Goal: Information Seeking & Learning: Learn about a topic

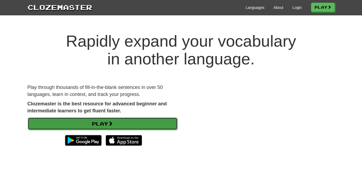
click at [98, 125] on link "Play" at bounding box center [103, 124] width 150 height 12
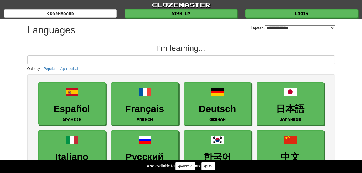
select select "*******"
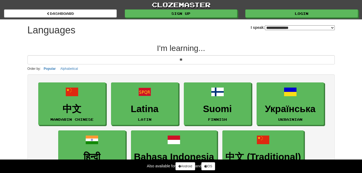
type input "*"
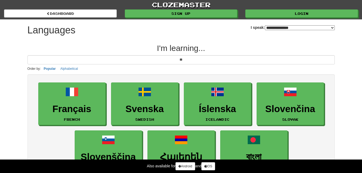
type input "**"
click at [279, 26] on select "**********" at bounding box center [300, 27] width 70 height 5
select select "*******"
click at [265, 25] on select "**********" at bounding box center [300, 27] width 70 height 5
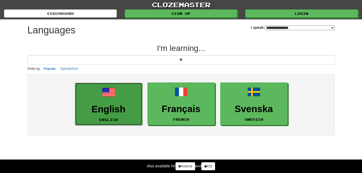
click at [98, 99] on link "English English" at bounding box center [108, 104] width 67 height 43
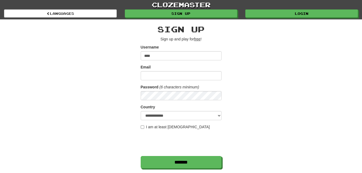
type input "****"
click at [156, 77] on input "Email" at bounding box center [181, 75] width 81 height 9
type input "**********"
select select "**"
click at [142, 125] on label "I am at least [DEMOGRAPHIC_DATA]" at bounding box center [175, 126] width 69 height 5
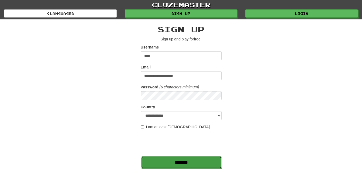
click at [171, 163] on input "*******" at bounding box center [181, 162] width 81 height 12
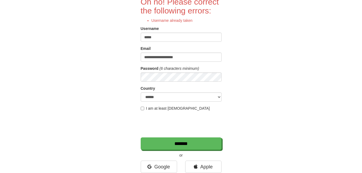
scroll to position [55, 0]
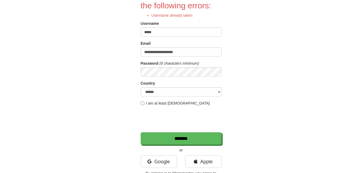
type input "*****"
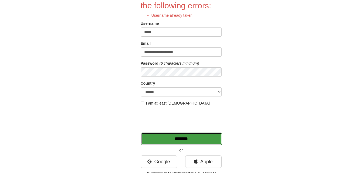
click at [172, 139] on input "*******" at bounding box center [181, 139] width 81 height 12
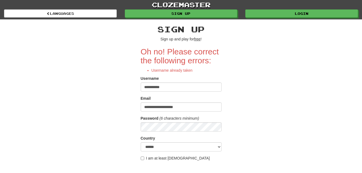
type input "**********"
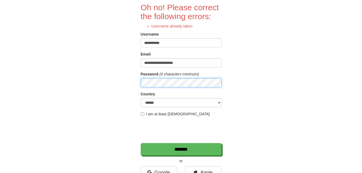
scroll to position [52, 0]
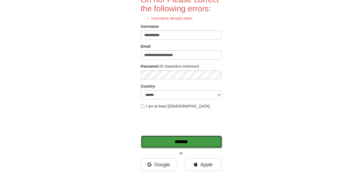
click at [166, 138] on input "*******" at bounding box center [181, 142] width 81 height 12
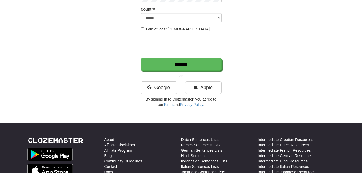
scroll to position [104, 0]
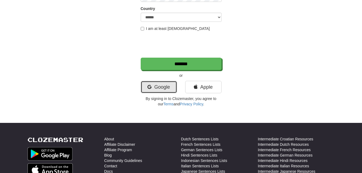
click at [163, 84] on link "Google" at bounding box center [159, 87] width 36 height 12
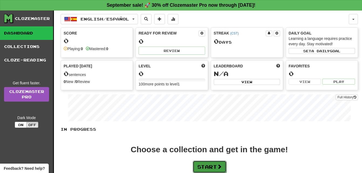
click at [225, 164] on button "Start" at bounding box center [210, 167] width 34 height 12
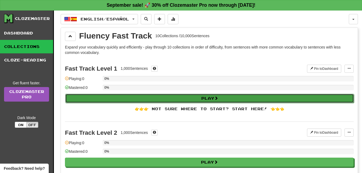
click at [207, 100] on button "Play" at bounding box center [209, 98] width 289 height 9
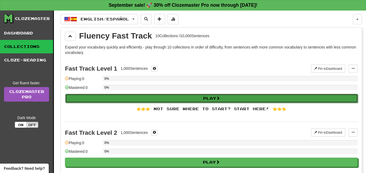
select select "**"
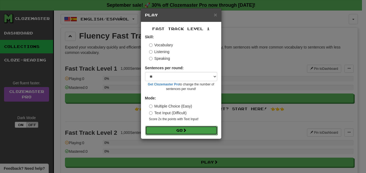
click at [191, 129] on button "Go" at bounding box center [181, 130] width 72 height 9
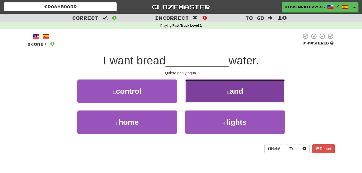
click at [203, 95] on button "2 . and" at bounding box center [235, 91] width 100 height 23
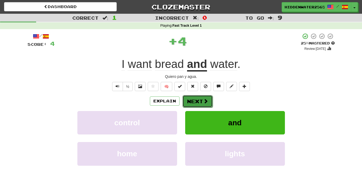
click at [203, 96] on button "Next" at bounding box center [197, 101] width 30 height 12
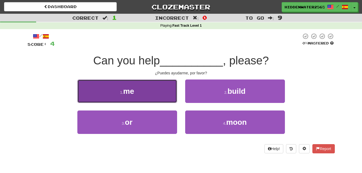
click at [159, 92] on button "1 . me" at bounding box center [127, 91] width 100 height 23
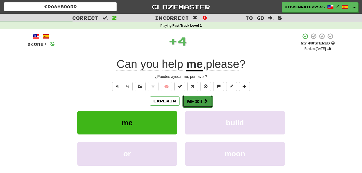
click at [199, 102] on button "Next" at bounding box center [197, 101] width 30 height 12
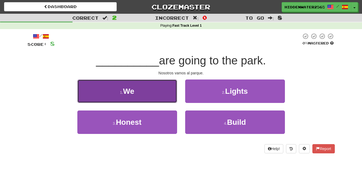
click at [142, 97] on button "1 . We" at bounding box center [127, 91] width 100 height 23
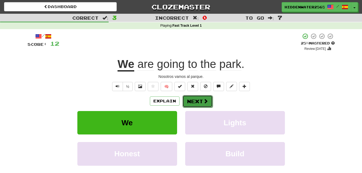
click at [200, 101] on button "Next" at bounding box center [197, 101] width 30 height 12
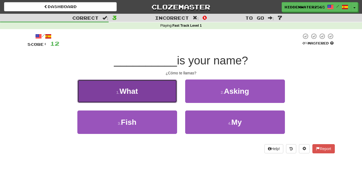
click at [144, 91] on button "1 . What" at bounding box center [127, 91] width 100 height 23
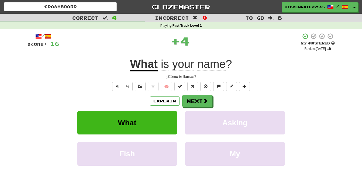
click at [213, 100] on div "Explain Next" at bounding box center [180, 101] width 307 height 12
click at [206, 99] on span at bounding box center [205, 101] width 5 height 5
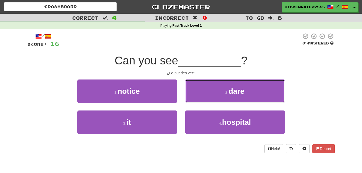
click at [206, 99] on button "2 . dare" at bounding box center [235, 91] width 100 height 23
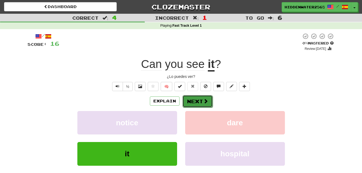
click at [195, 102] on button "Next" at bounding box center [197, 101] width 30 height 12
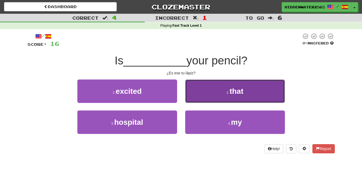
click at [196, 94] on button "2 . that" at bounding box center [235, 91] width 100 height 23
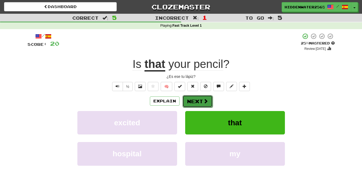
click at [203, 102] on span at bounding box center [205, 101] width 5 height 5
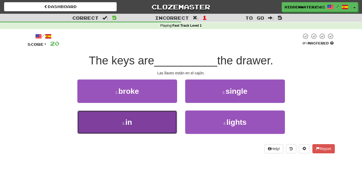
click at [133, 125] on button "3 . in" at bounding box center [127, 122] width 100 height 23
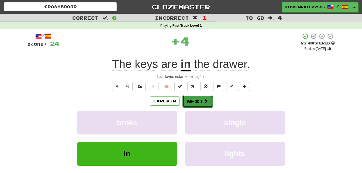
click at [196, 103] on button "Next" at bounding box center [197, 101] width 30 height 12
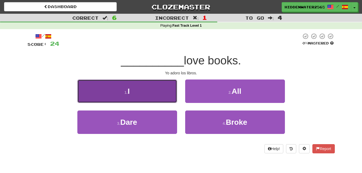
click at [153, 95] on button "1 . I" at bounding box center [127, 91] width 100 height 23
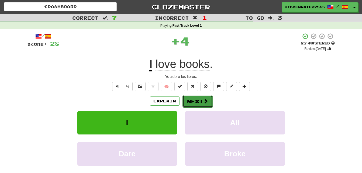
click at [195, 99] on button "Next" at bounding box center [197, 101] width 30 height 12
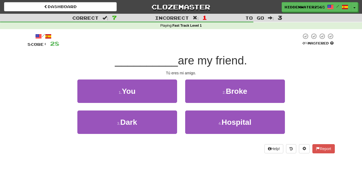
click at [161, 104] on div "1 . You" at bounding box center [127, 95] width 108 height 31
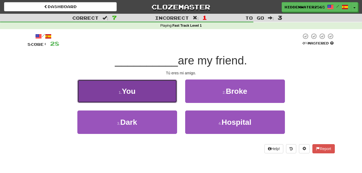
click at [145, 95] on button "1 . You" at bounding box center [127, 91] width 100 height 23
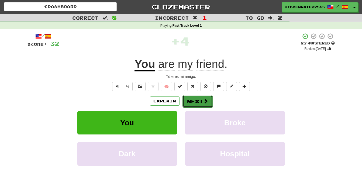
click at [195, 98] on button "Next" at bounding box center [197, 101] width 30 height 12
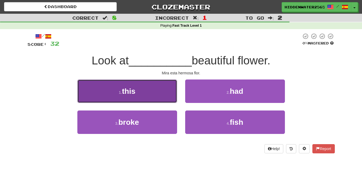
click at [155, 96] on button "1 . this" at bounding box center [127, 91] width 100 height 23
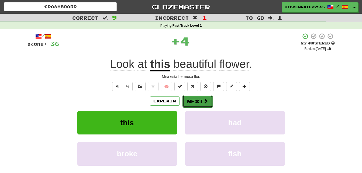
click at [205, 104] on span at bounding box center [205, 101] width 5 height 5
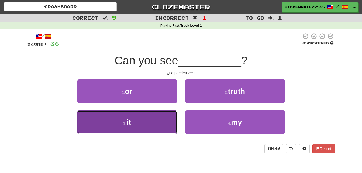
click at [119, 115] on button "3 . it" at bounding box center [127, 122] width 100 height 23
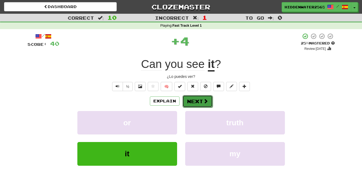
click at [188, 105] on button "Next" at bounding box center [197, 101] width 30 height 12
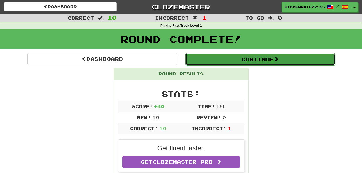
click at [226, 61] on button "Continue" at bounding box center [260, 59] width 150 height 12
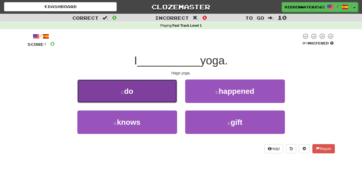
click at [141, 87] on button "1 . do" at bounding box center [127, 91] width 100 height 23
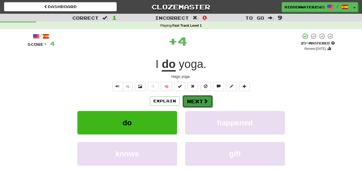
click at [202, 96] on button "Next" at bounding box center [197, 101] width 30 height 12
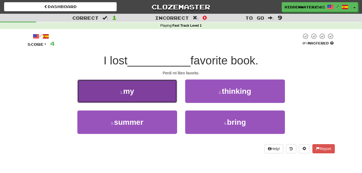
click at [164, 96] on button "1 . my" at bounding box center [127, 91] width 100 height 23
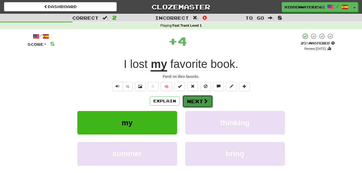
click at [192, 101] on button "Next" at bounding box center [197, 101] width 30 height 12
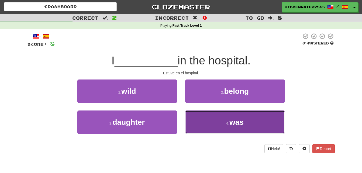
click at [215, 116] on button "4 . was" at bounding box center [235, 122] width 100 height 23
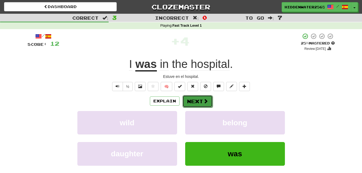
click at [204, 105] on button "Next" at bounding box center [197, 101] width 30 height 12
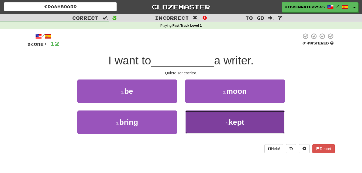
click at [228, 124] on small "4 ." at bounding box center [227, 123] width 3 height 4
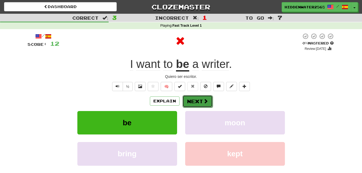
click at [199, 98] on button "Next" at bounding box center [197, 101] width 30 height 12
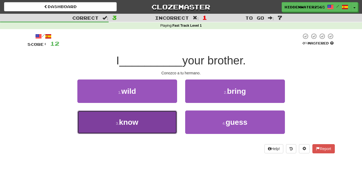
click at [151, 127] on button "3 . know" at bounding box center [127, 122] width 100 height 23
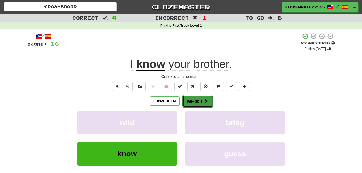
click at [198, 103] on button "Next" at bounding box center [197, 101] width 30 height 12
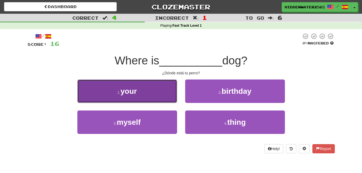
click at [166, 91] on button "1 . your" at bounding box center [127, 91] width 100 height 23
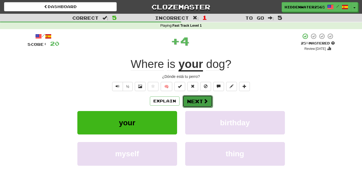
click at [205, 100] on span at bounding box center [205, 101] width 5 height 5
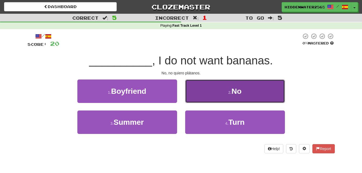
click at [205, 100] on button "2 . No" at bounding box center [235, 91] width 100 height 23
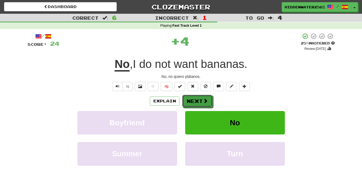
click at [205, 100] on span at bounding box center [205, 100] width 5 height 5
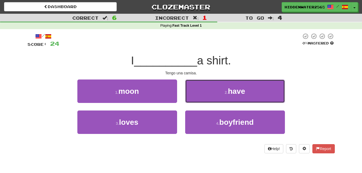
click at [205, 100] on button "2 . have" at bounding box center [235, 91] width 100 height 23
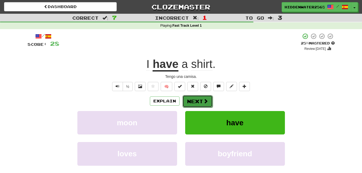
click at [198, 100] on button "Next" at bounding box center [197, 101] width 30 height 12
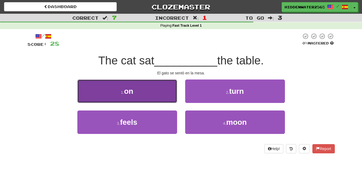
click at [155, 92] on button "1 . on" at bounding box center [127, 91] width 100 height 23
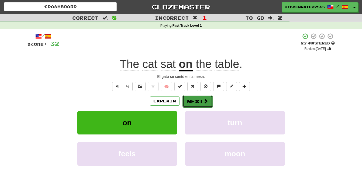
click at [202, 103] on button "Next" at bounding box center [197, 101] width 30 height 12
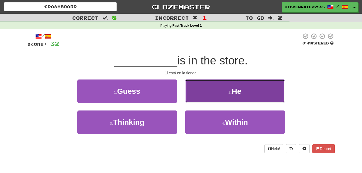
click at [223, 89] on button "2 . He" at bounding box center [235, 91] width 100 height 23
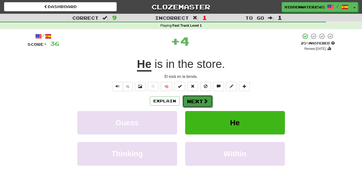
click at [192, 99] on button "Next" at bounding box center [197, 101] width 30 height 12
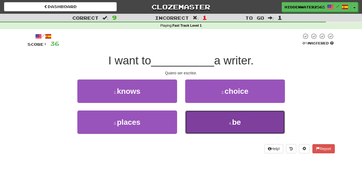
click at [205, 118] on button "4 . be" at bounding box center [235, 122] width 100 height 23
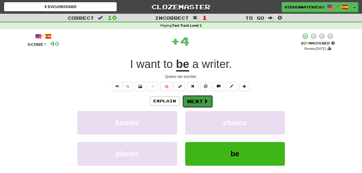
click at [197, 99] on button "Next" at bounding box center [197, 101] width 30 height 12
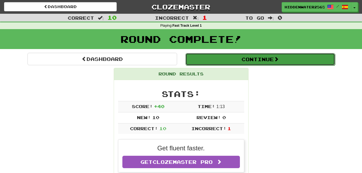
click at [236, 62] on button "Continue" at bounding box center [260, 59] width 150 height 12
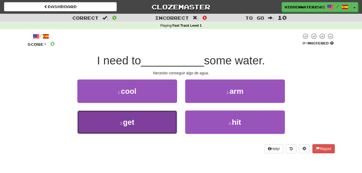
click at [128, 127] on button "3 . get" at bounding box center [127, 122] width 100 height 23
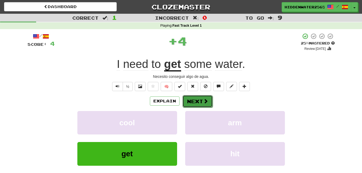
click at [199, 103] on button "Next" at bounding box center [197, 101] width 30 height 12
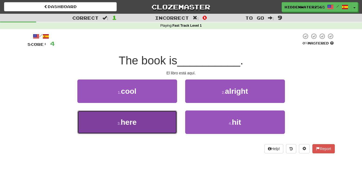
click at [159, 115] on button "3 . here" at bounding box center [127, 122] width 100 height 23
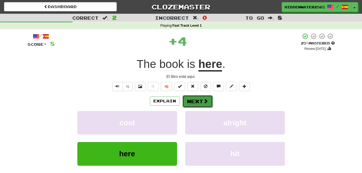
click at [202, 96] on button "Next" at bounding box center [197, 101] width 30 height 12
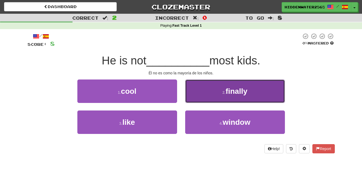
click at [196, 86] on button "2 . finally" at bounding box center [235, 91] width 100 height 23
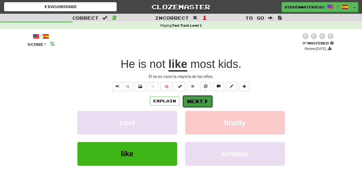
click at [191, 99] on button "Next" at bounding box center [197, 101] width 30 height 12
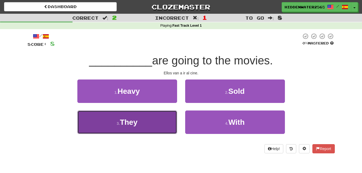
click at [162, 118] on button "3 . They" at bounding box center [127, 122] width 100 height 23
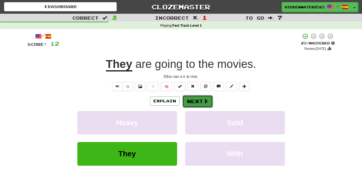
click at [192, 100] on button "Next" at bounding box center [197, 101] width 30 height 12
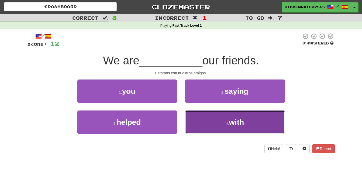
click at [204, 122] on button "4 . with" at bounding box center [235, 122] width 100 height 23
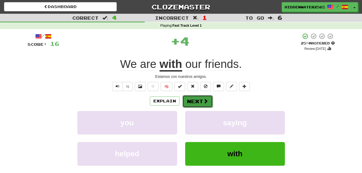
click at [192, 100] on button "Next" at bounding box center [197, 101] width 30 height 12
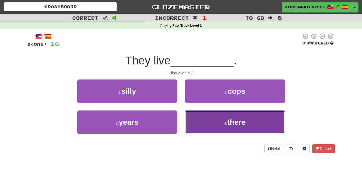
click at [205, 118] on button "4 . there" at bounding box center [235, 122] width 100 height 23
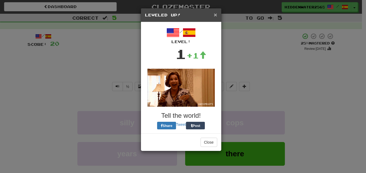
click at [216, 14] on span "×" at bounding box center [215, 15] width 3 height 6
click at [213, 14] on h5 "Leveled Up!" at bounding box center [181, 14] width 72 height 5
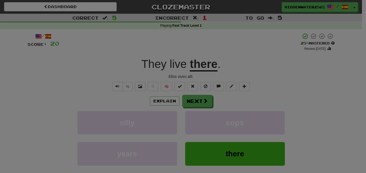
click at [213, 14] on div at bounding box center [183, 86] width 366 height 173
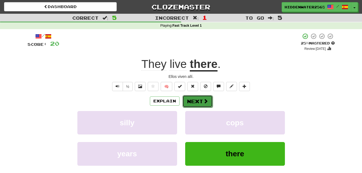
click at [197, 101] on button "Next" at bounding box center [197, 101] width 30 height 12
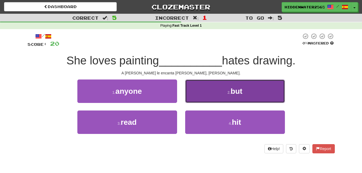
click at [198, 100] on button "2 . but" at bounding box center [235, 91] width 100 height 23
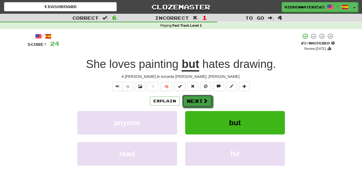
click at [198, 100] on button "Next" at bounding box center [197, 101] width 30 height 12
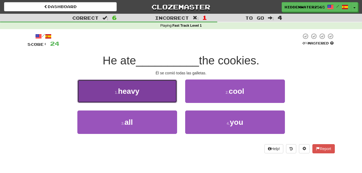
click at [163, 98] on button "1 . heavy" at bounding box center [127, 91] width 100 height 23
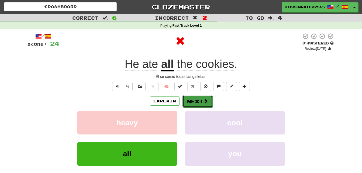
click at [196, 98] on button "Next" at bounding box center [197, 101] width 30 height 12
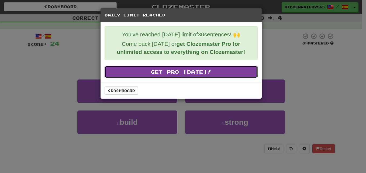
click at [219, 71] on link "Get Pro [DATE]!" at bounding box center [181, 72] width 153 height 12
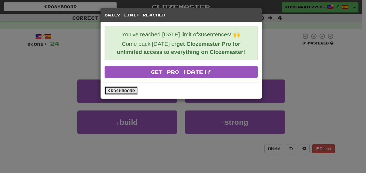
click at [115, 87] on link "Dashboard" at bounding box center [121, 91] width 33 height 8
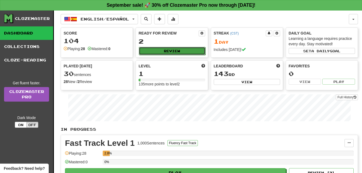
click at [163, 53] on button "Review" at bounding box center [172, 51] width 66 height 8
select select "**"
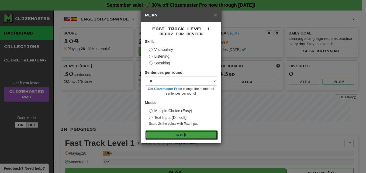
click at [173, 137] on button "Go" at bounding box center [181, 134] width 72 height 9
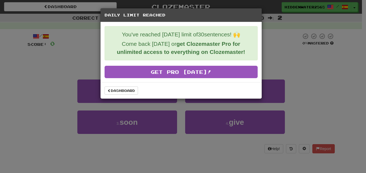
click at [298, 35] on div "Daily Limit Reached You've reached [DATE] limit of 30 sentences! 🙌 Come back [D…" at bounding box center [183, 86] width 366 height 173
click at [286, 45] on div "Daily Limit Reached You've reached [DATE] limit of 30 sentences! 🙌 Come back [D…" at bounding box center [183, 86] width 366 height 173
